Goal: Task Accomplishment & Management: Manage account settings

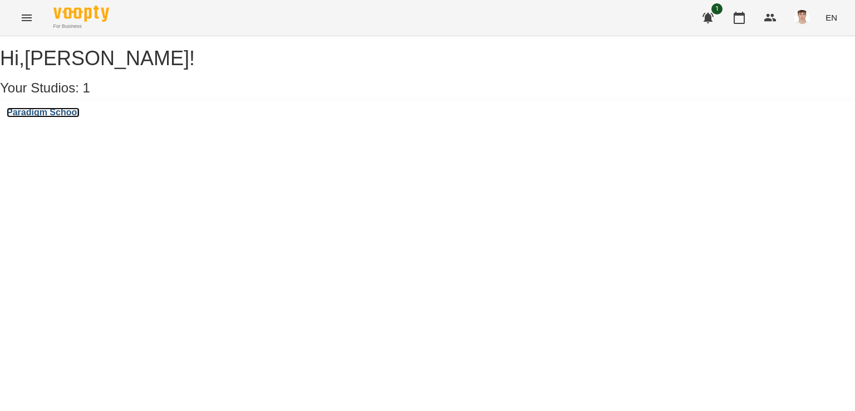
click at [75, 117] on h3 "Paradigm School" at bounding box center [43, 112] width 73 height 10
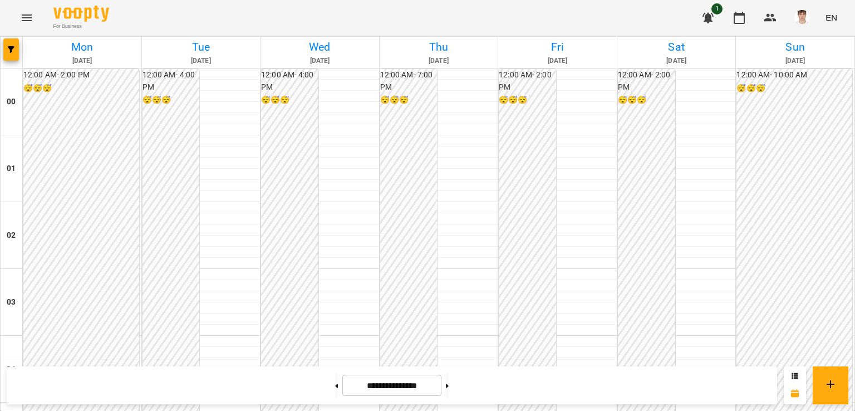
scroll to position [1168, 0]
click at [448, 378] on button at bounding box center [447, 385] width 3 height 24
type input "**********"
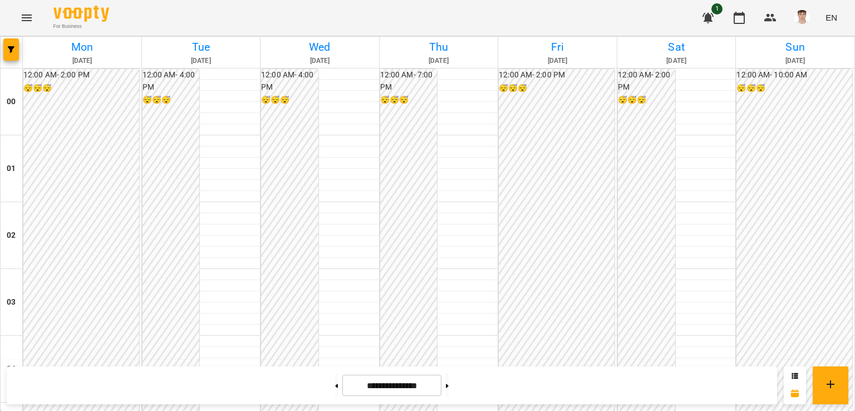
scroll to position [865, 0]
click at [803, 5] on button "button" at bounding box center [801, 17] width 29 height 29
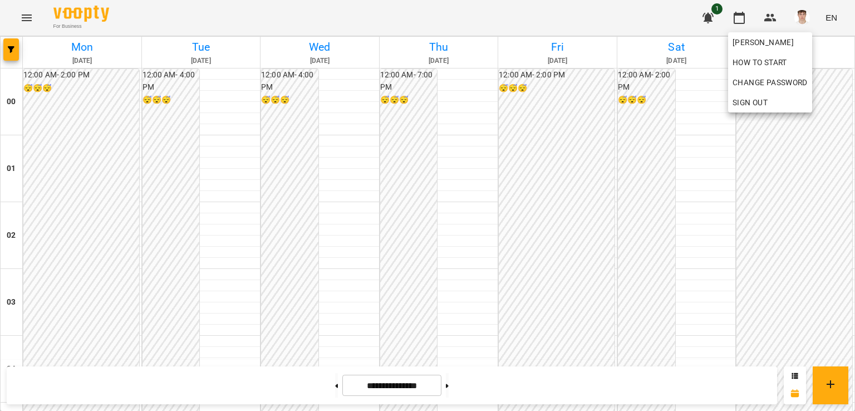
click at [796, 31] on div at bounding box center [427, 205] width 855 height 411
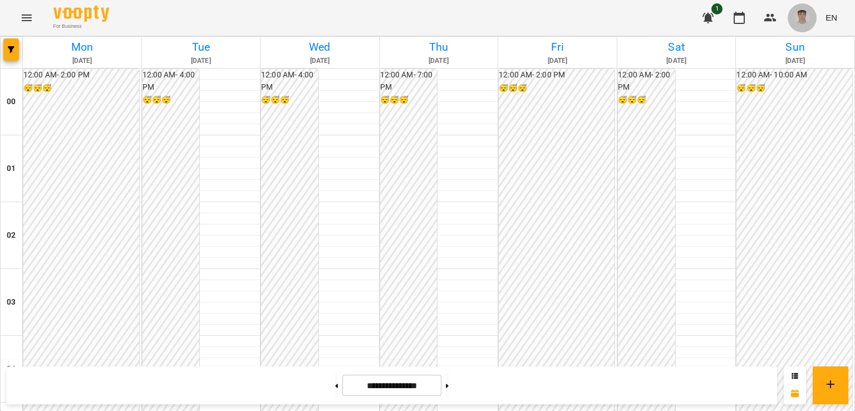
click at [801, 15] on img "button" at bounding box center [802, 18] width 16 height 16
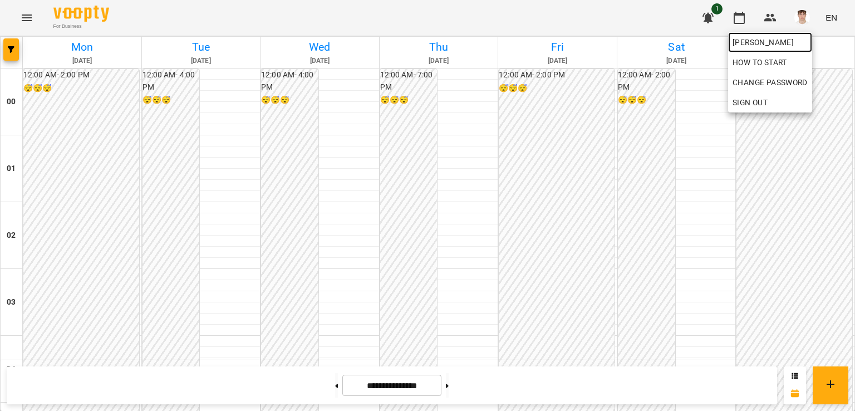
click at [783, 39] on span "[PERSON_NAME]" at bounding box center [769, 42] width 75 height 13
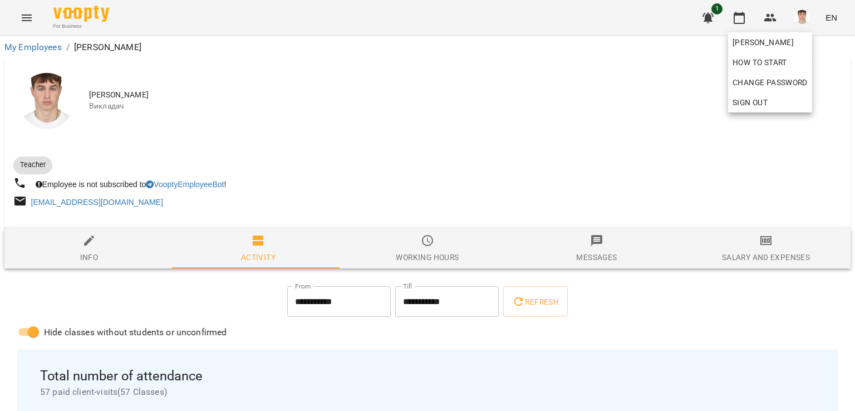
click at [346, 127] on div at bounding box center [427, 205] width 855 height 411
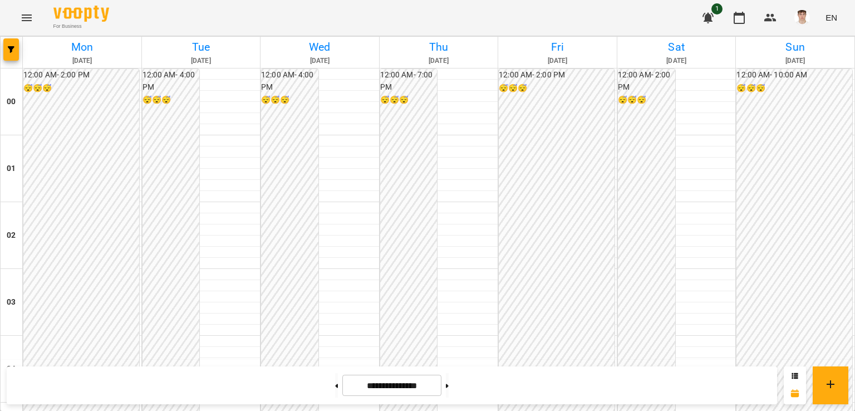
scroll to position [1168, 0]
click at [448, 389] on button at bounding box center [447, 385] width 3 height 24
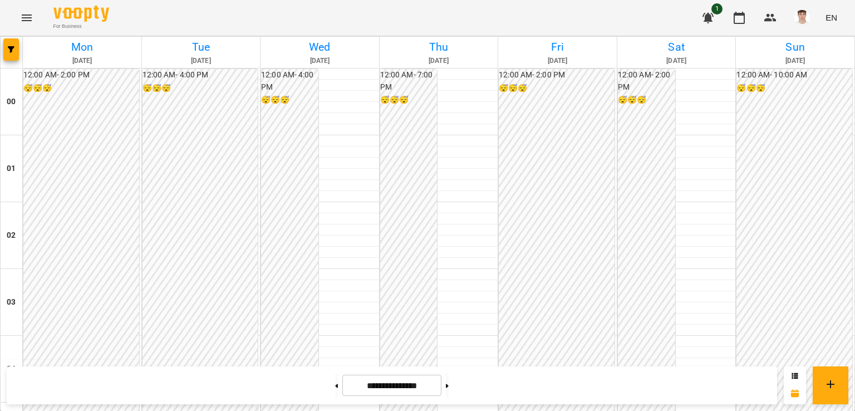
scroll to position [1057, 0]
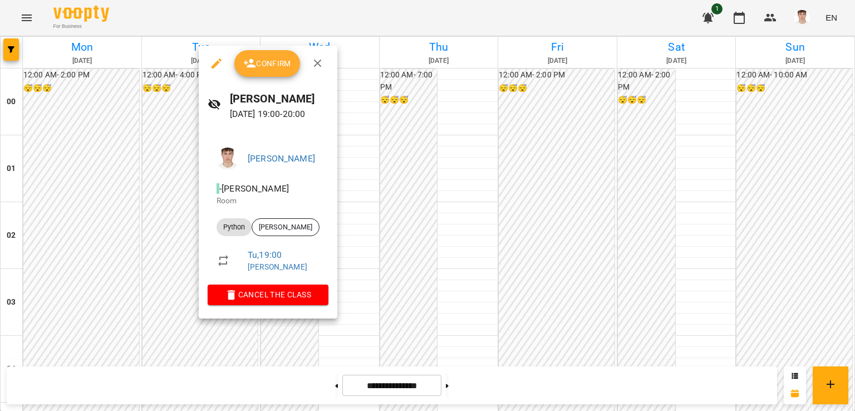
click at [166, 292] on div at bounding box center [427, 205] width 855 height 411
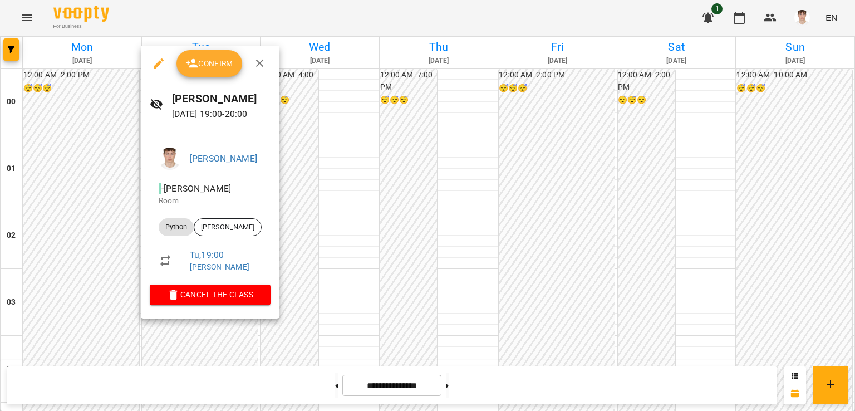
click at [91, 259] on div at bounding box center [427, 205] width 855 height 411
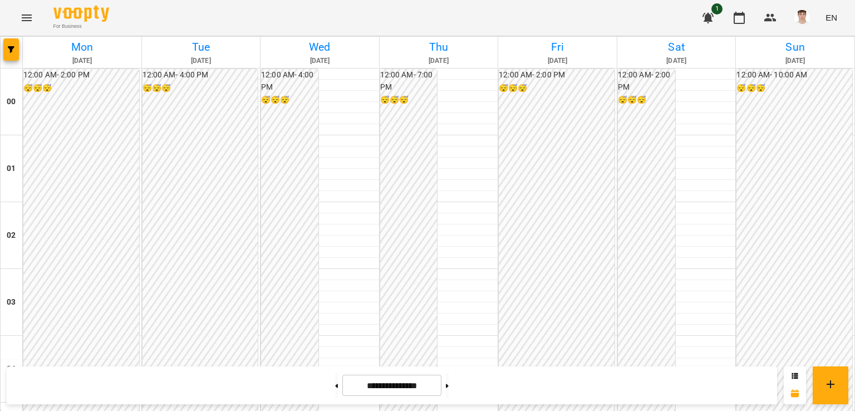
scroll to position [1280, 0]
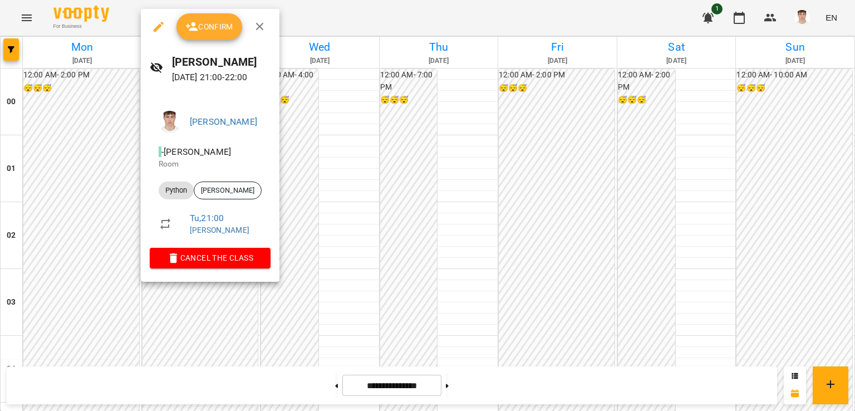
click at [94, 200] on div at bounding box center [427, 205] width 855 height 411
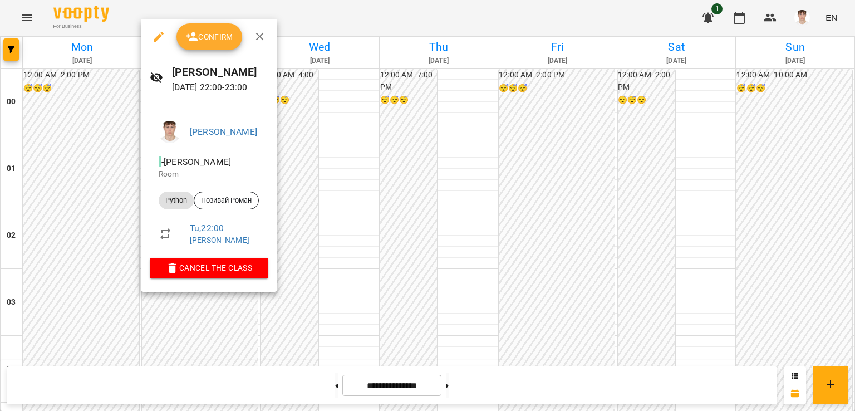
click at [101, 215] on div at bounding box center [427, 205] width 855 height 411
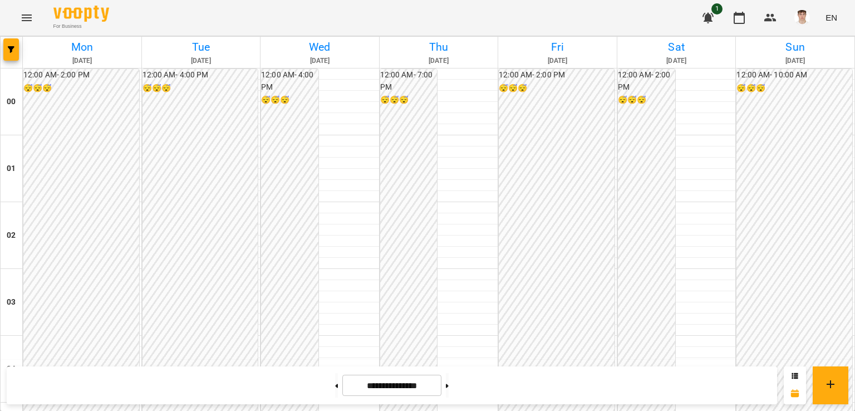
scroll to position [1113, 0]
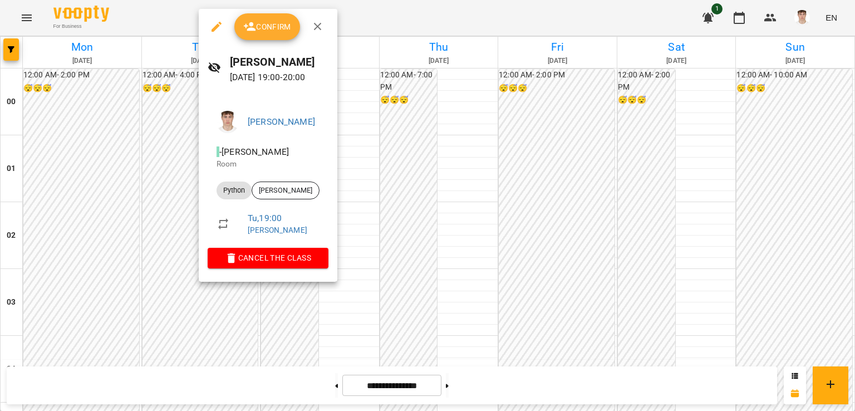
click at [138, 229] on div at bounding box center [427, 205] width 855 height 411
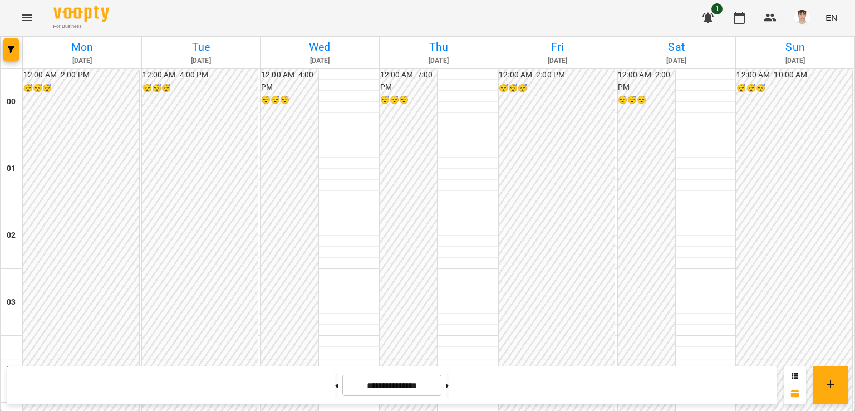
scroll to position [1280, 0]
click at [335, 379] on button at bounding box center [336, 385] width 3 height 24
type input "**********"
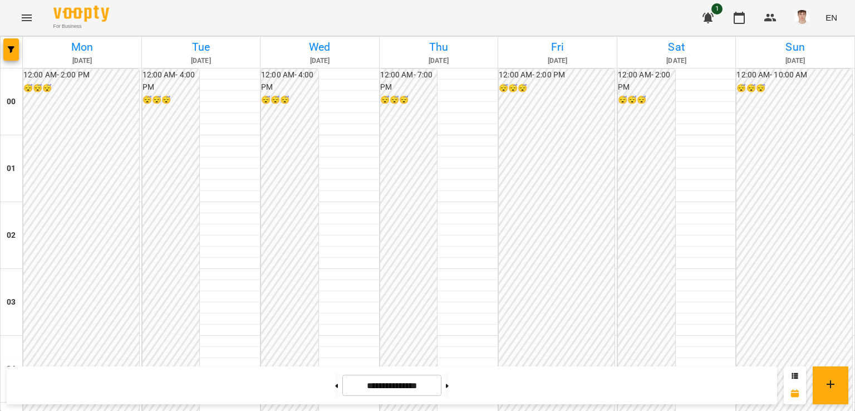
scroll to position [1168, 0]
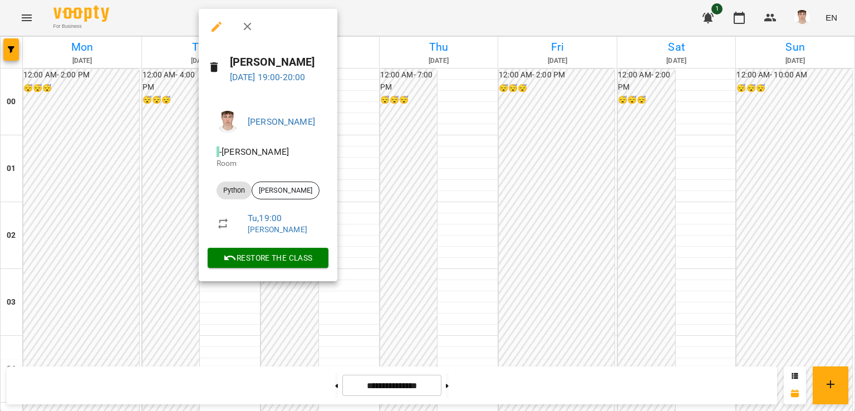
click at [149, 189] on div at bounding box center [427, 205] width 855 height 411
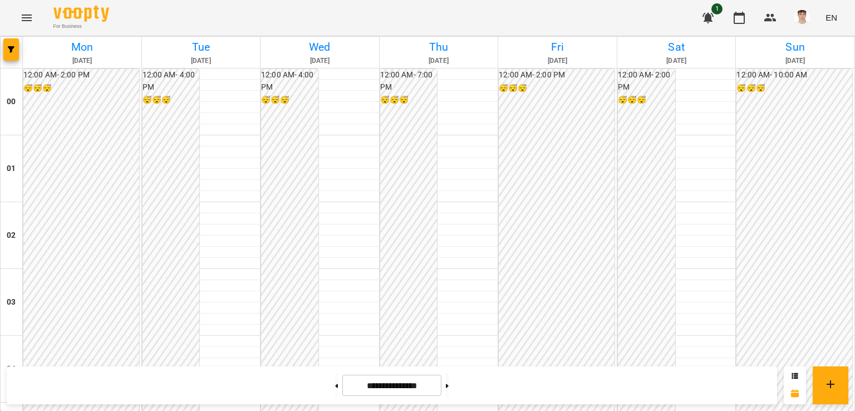
scroll to position [1224, 0]
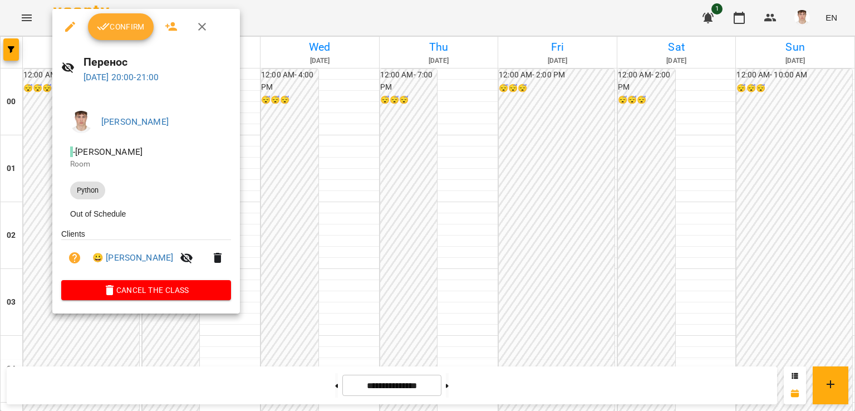
click at [27, 208] on div at bounding box center [427, 205] width 855 height 411
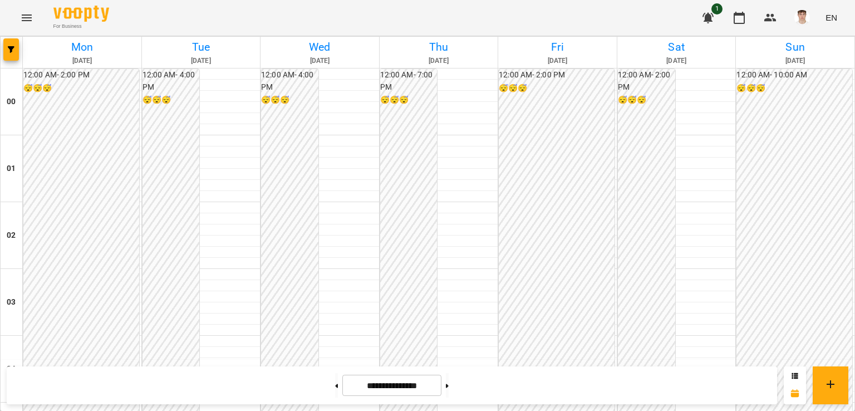
drag, startPoint x: 143, startPoint y: 172, endPoint x: 196, endPoint y: 183, distance: 53.9
